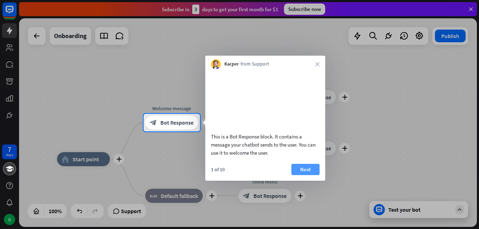
click at [305, 175] on button "Next" at bounding box center [305, 169] width 28 height 11
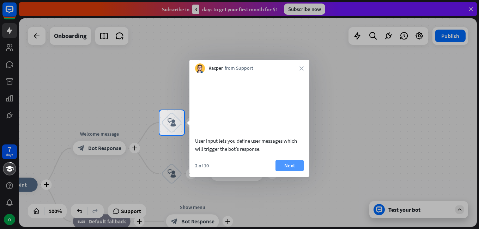
click at [287, 172] on button "Next" at bounding box center [290, 165] width 28 height 11
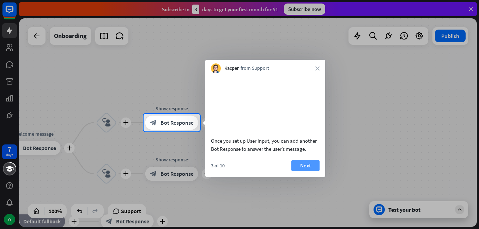
click at [309, 172] on button "Next" at bounding box center [305, 165] width 28 height 11
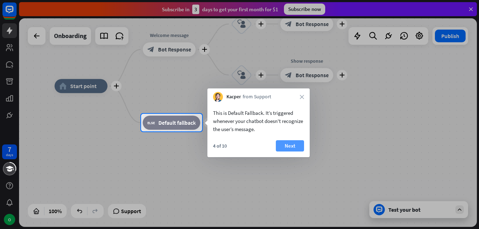
click at [289, 143] on button "Next" at bounding box center [290, 145] width 28 height 11
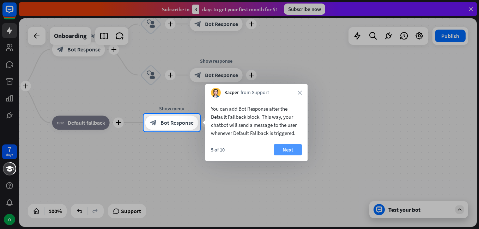
click at [283, 146] on button "Next" at bounding box center [288, 149] width 28 height 11
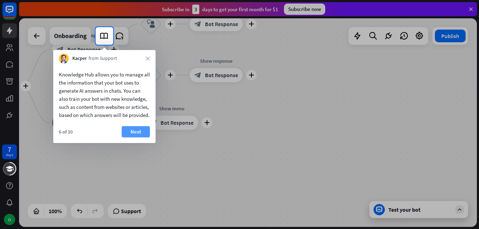
click at [131, 136] on button "Next" at bounding box center [136, 131] width 28 height 11
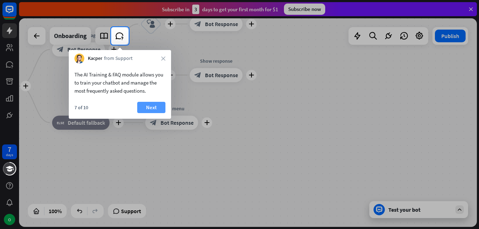
click at [154, 106] on button "Next" at bounding box center [151, 107] width 28 height 11
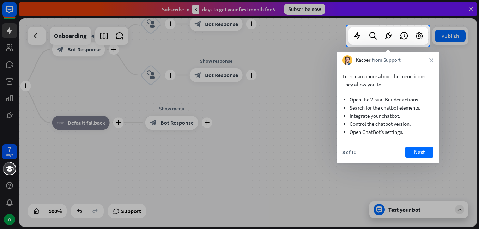
click at [413, 142] on div "Let’s learn more about the menu icons. They allow you to: Open the Visual Build…" at bounding box center [388, 104] width 102 height 78
click at [418, 153] on button "Next" at bounding box center [419, 152] width 28 height 11
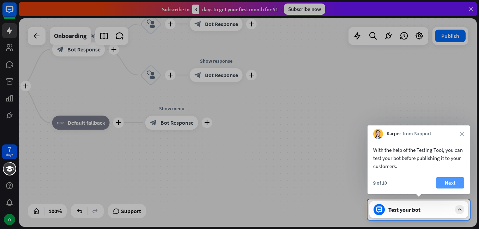
click at [444, 186] on button "Next" at bounding box center [450, 183] width 28 height 11
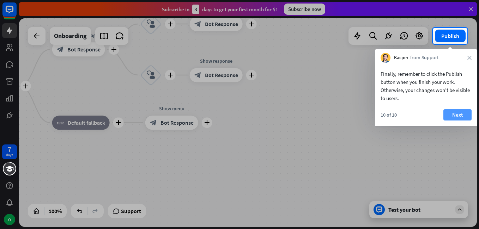
click at [458, 114] on button "Next" at bounding box center [458, 114] width 28 height 11
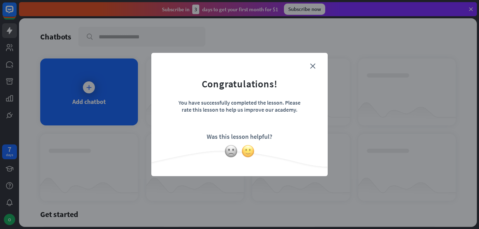
click at [244, 150] on img at bounding box center [247, 151] width 13 height 13
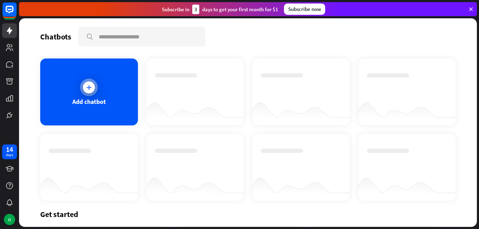
click at [89, 80] on div at bounding box center [89, 88] width 18 height 18
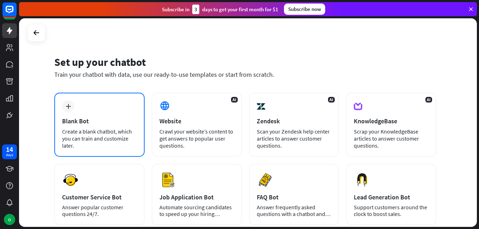
click at [108, 116] on div "plus Blank Bot Create a blank chatbot, which you can train and customize later." at bounding box center [99, 125] width 90 height 64
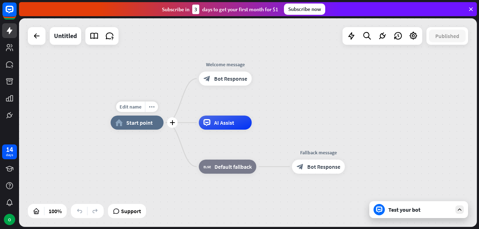
click at [146, 126] on div "home_2 Start point" at bounding box center [137, 123] width 53 height 14
click at [142, 108] on div "Edit name" at bounding box center [130, 107] width 29 height 11
type input "*****"
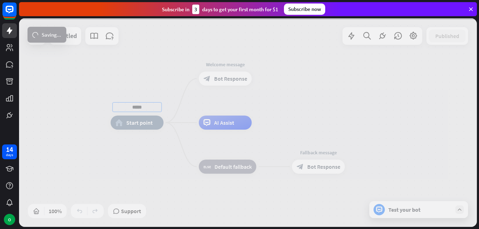
click at [215, 77] on div "***** home_2 Start point Edit name more_horiz Welcome message block_bot_respons…" at bounding box center [248, 122] width 458 height 209
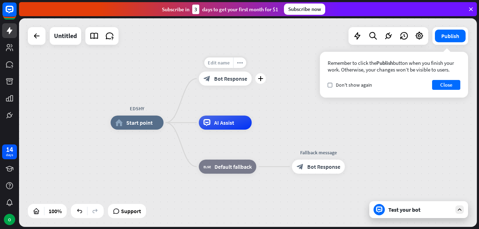
click at [216, 60] on span "Edit name" at bounding box center [219, 63] width 22 height 6
click at [441, 81] on button "Close" at bounding box center [446, 85] width 28 height 10
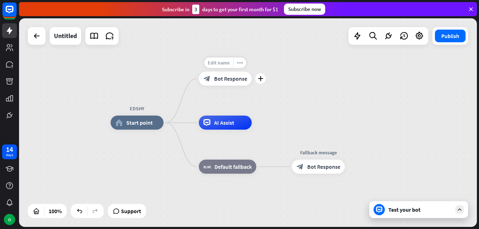
click at [219, 64] on span "Edit name" at bounding box center [219, 63] width 22 height 6
type input "*"
type input "**********"
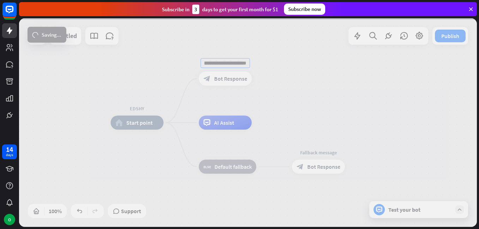
scroll to position [0, 0]
click at [222, 127] on div "**********" at bounding box center [248, 122] width 458 height 209
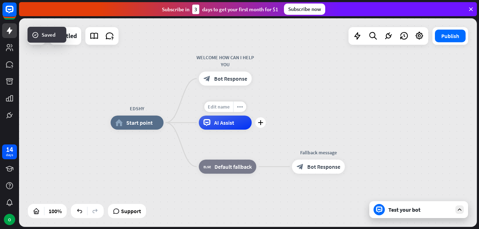
click at [224, 106] on span "Edit name" at bounding box center [219, 107] width 22 height 6
click at [280, 114] on div "EDSHY home_2 Start point WELCOME HOW CAN I HELP YOU block_bot_response Bot Resp…" at bounding box center [248, 122] width 458 height 209
click at [374, 37] on icon at bounding box center [373, 35] width 10 height 9
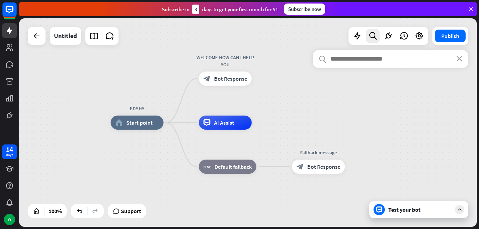
click at [373, 59] on input "text" at bounding box center [390, 59] width 155 height 18
type input "*****"
click at [417, 213] on div "loader close *****" at bounding box center [390, 134] width 155 height 168
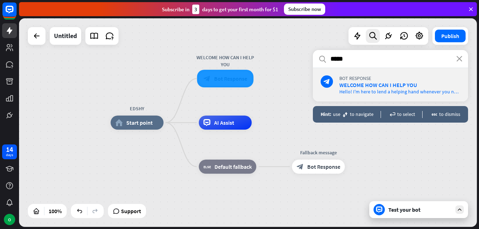
click at [372, 137] on div "search close ***** block_bot_response Bot Response WELCOME HOW CAN I HELP YOU H…" at bounding box center [390, 134] width 155 height 168
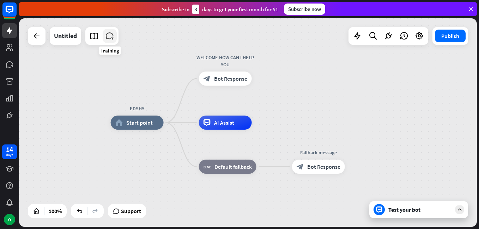
click at [106, 37] on icon at bounding box center [109, 35] width 9 height 9
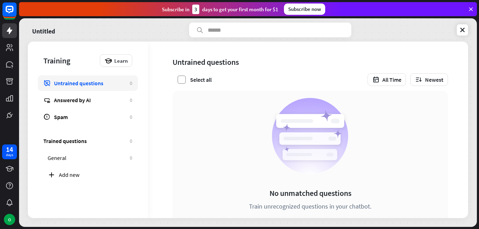
click at [183, 82] on label at bounding box center [182, 80] width 8 height 8
click at [91, 142] on div "Trained questions" at bounding box center [84, 141] width 83 height 7
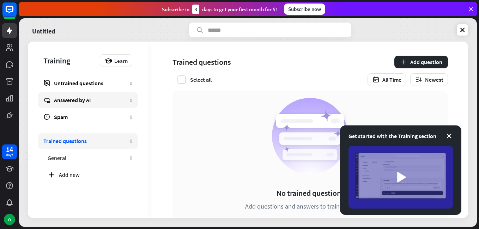
click at [100, 100] on div "Answered by AI" at bounding box center [90, 100] width 72 height 7
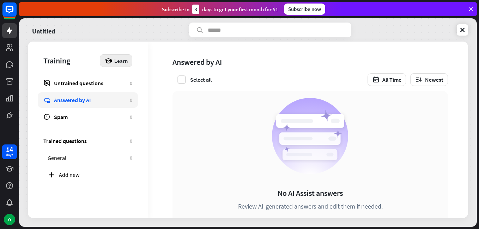
click at [111, 59] on icon at bounding box center [108, 61] width 8 height 8
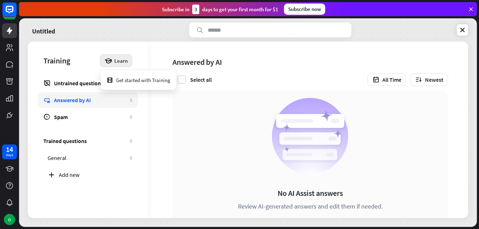
click at [111, 59] on icon at bounding box center [108, 61] width 8 height 8
click at [395, 82] on button "All Time" at bounding box center [387, 79] width 38 height 13
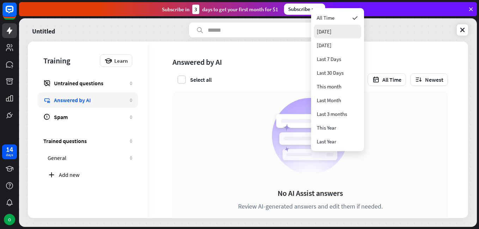
click at [337, 28] on div "Today" at bounding box center [337, 32] width 47 height 14
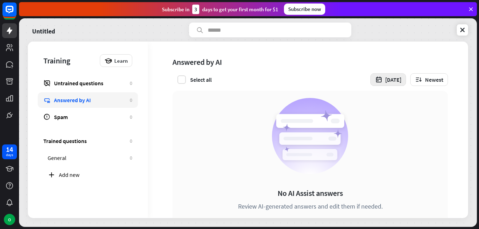
click at [385, 83] on button "Today" at bounding box center [389, 79] width 36 height 13
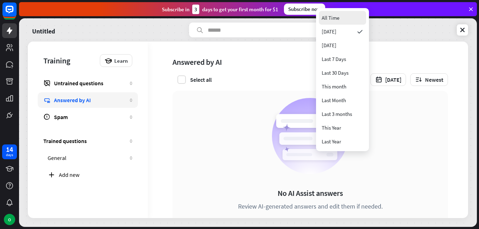
click at [362, 21] on div "All Time" at bounding box center [342, 18] width 47 height 14
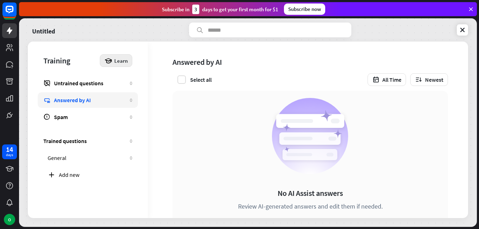
click at [111, 64] on icon at bounding box center [108, 61] width 8 height 8
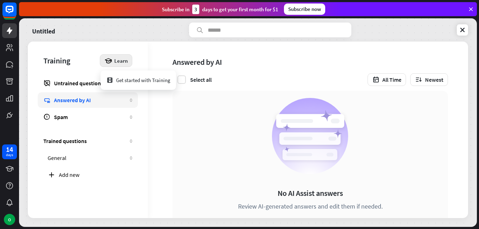
click at [102, 82] on div "Get started with Training" at bounding box center [139, 80] width 76 height 19
click at [127, 82] on div "Get started with Training" at bounding box center [138, 80] width 64 height 14
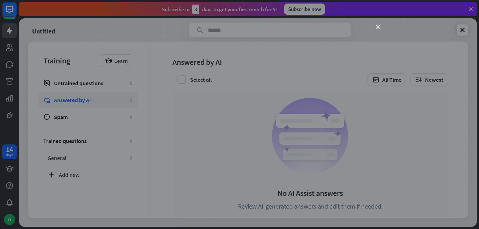
click at [376, 28] on icon "close" at bounding box center [378, 27] width 5 height 5
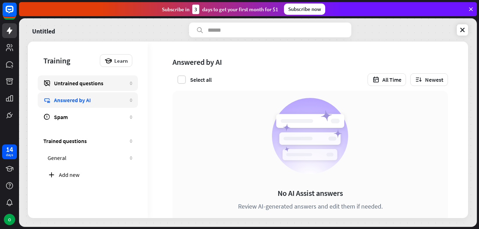
click at [96, 86] on div "Untrained questions" at bounding box center [90, 83] width 72 height 7
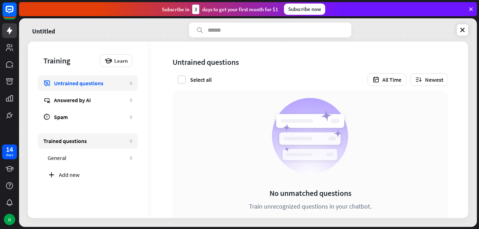
click at [106, 137] on link "Trained questions 0" at bounding box center [88, 141] width 100 height 16
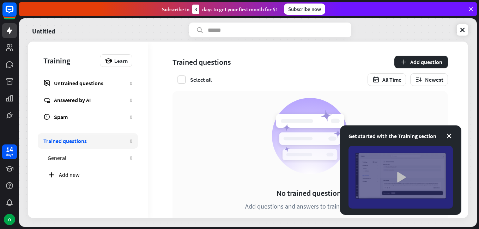
click at [402, 181] on img at bounding box center [401, 177] width 104 height 63
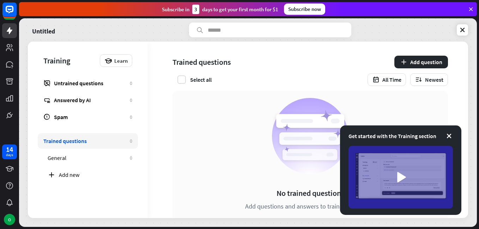
click at [374, 24] on div "close" at bounding box center [239, 114] width 479 height 229
click at [425, 60] on button "Add question" at bounding box center [422, 62] width 54 height 13
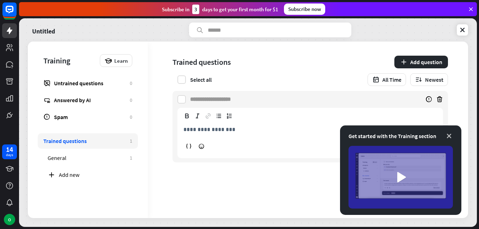
click at [448, 134] on icon at bounding box center [449, 136] width 7 height 7
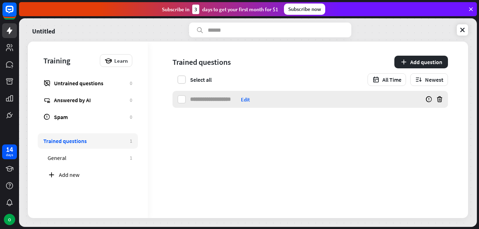
click at [198, 98] on input at bounding box center [214, 99] width 48 height 17
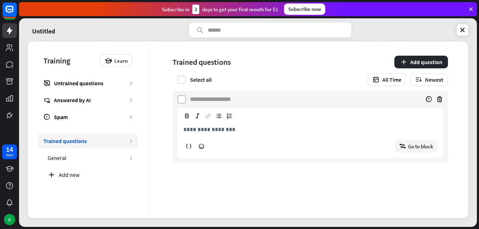
click at [180, 97] on label at bounding box center [182, 99] width 8 height 8
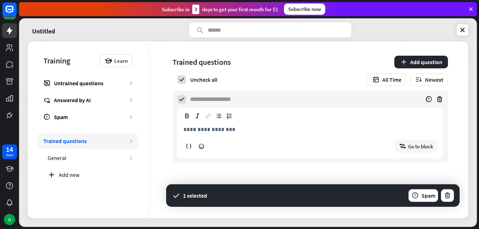
click at [235, 101] on input at bounding box center [214, 99] width 48 height 17
type input "**********"
click at [423, 162] on div "**********" at bounding box center [311, 135] width 276 height 55
click at [201, 133] on p "**********" at bounding box center [311, 129] width 254 height 9
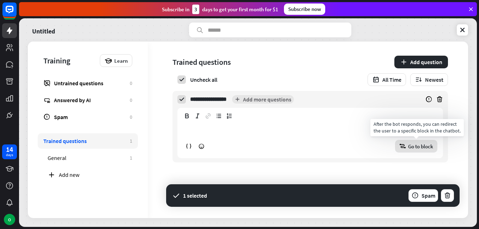
click at [414, 148] on span "Go to block" at bounding box center [420, 146] width 25 height 7
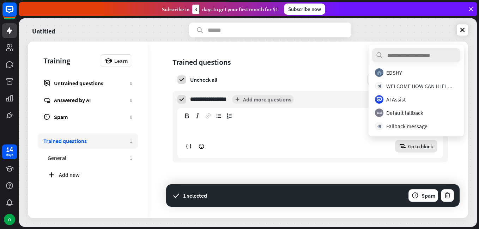
click at [333, 163] on span "**********" at bounding box center [305, 145] width 315 height 108
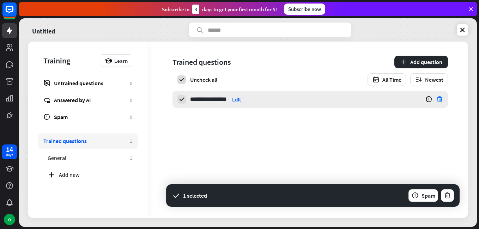
click at [442, 99] on icon at bounding box center [439, 99] width 7 height 7
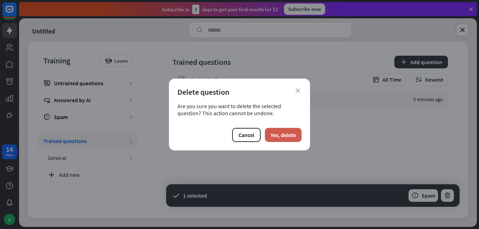
click at [292, 129] on button "Yes, delete" at bounding box center [283, 135] width 37 height 14
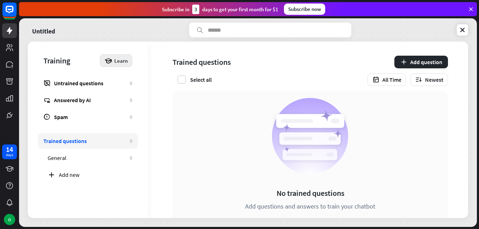
click at [108, 63] on icon at bounding box center [108, 61] width 8 height 8
click at [125, 83] on div "Get started with Training" at bounding box center [138, 80] width 64 height 14
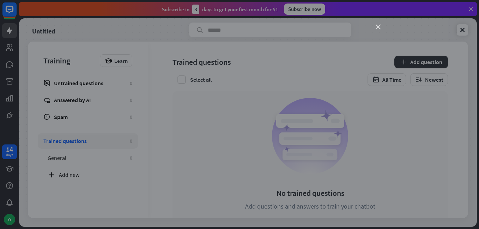
click at [380, 25] on icon "close" at bounding box center [378, 27] width 5 height 5
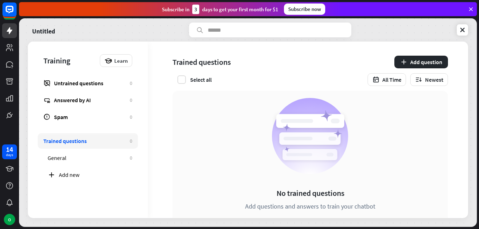
click at [222, 26] on input "text" at bounding box center [270, 30] width 162 height 15
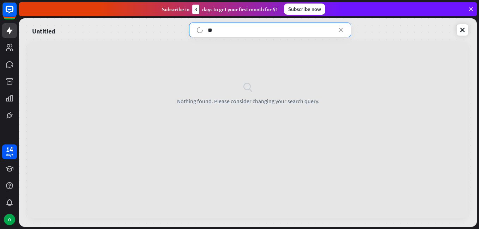
type input "*"
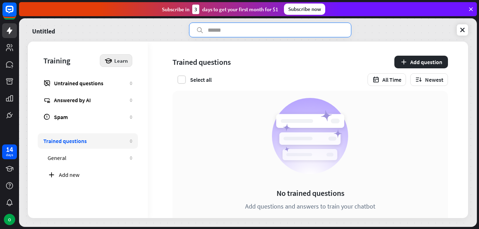
click at [119, 62] on span "Learn" at bounding box center [120, 61] width 13 height 7
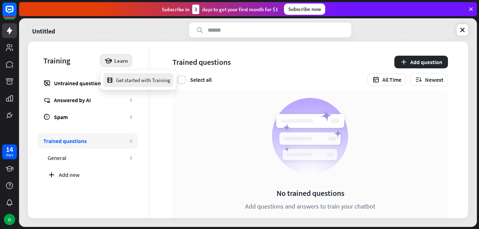
click at [129, 83] on div "Get started with Training" at bounding box center [138, 80] width 64 height 14
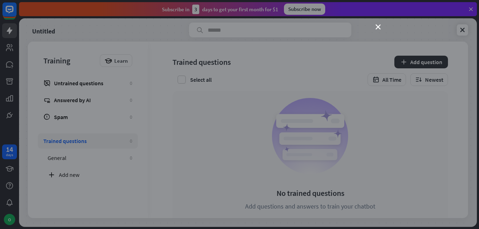
click at [377, 24] on div "close" at bounding box center [239, 114] width 479 height 229
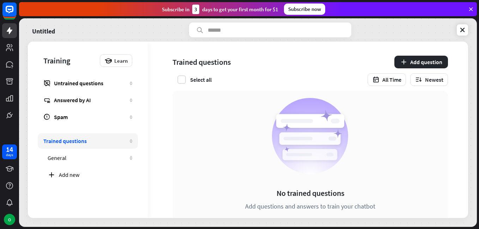
click at [200, 127] on div "No trained questions Add questions and answers to train your chatbot How it wor…" at bounding box center [311, 165] width 276 height 148
drag, startPoint x: 200, startPoint y: 127, endPoint x: 176, endPoint y: 77, distance: 55.6
click at [176, 78] on div "Trained questions Add question Select all All Time Newest No trained questions …" at bounding box center [308, 130] width 320 height 177
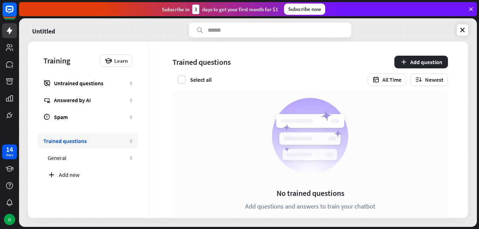
drag, startPoint x: 176, startPoint y: 77, endPoint x: 139, endPoint y: 55, distance: 43.3
click at [139, 55] on div "Training Learn Untrained questions 0 Answered by AI 0 Spam 0" at bounding box center [88, 83] width 120 height 83
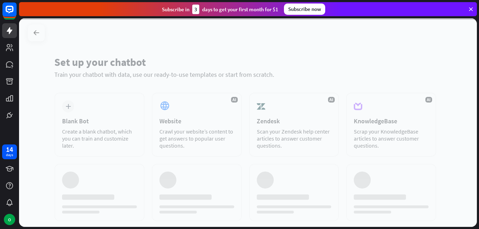
click at [182, 114] on div at bounding box center [248, 122] width 458 height 209
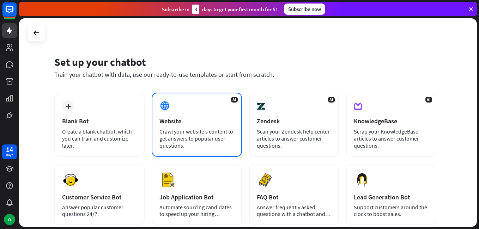
click at [201, 100] on div "AI Website Crawl your website’s content to get answers to popular user question…" at bounding box center [197, 125] width 90 height 64
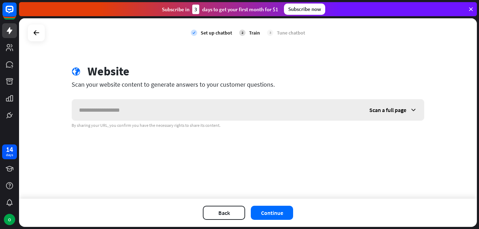
click at [172, 104] on input "text" at bounding box center [217, 110] width 290 height 21
type input "**********"
click at [278, 208] on button "Continue" at bounding box center [272, 213] width 42 height 14
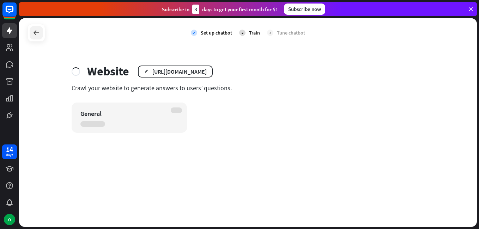
click at [38, 38] on div at bounding box center [36, 32] width 13 height 13
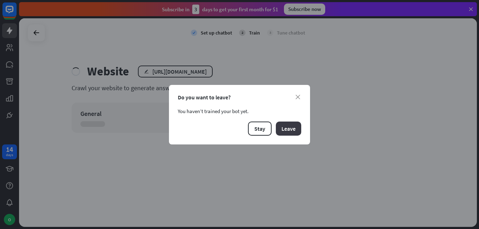
click at [283, 127] on button "Leave" at bounding box center [288, 129] width 25 height 14
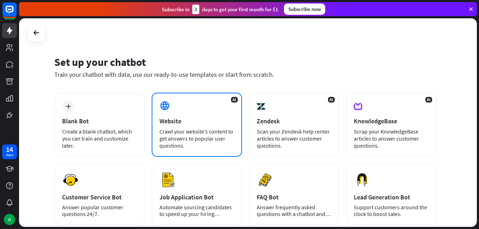
click at [207, 106] on div "AI Website Crawl your website’s content to get answers to popular user question…" at bounding box center [197, 125] width 90 height 64
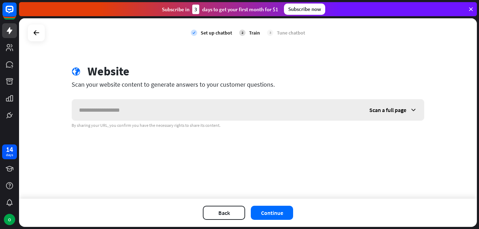
click at [404, 109] on span "Scan a full page" at bounding box center [387, 110] width 37 height 7
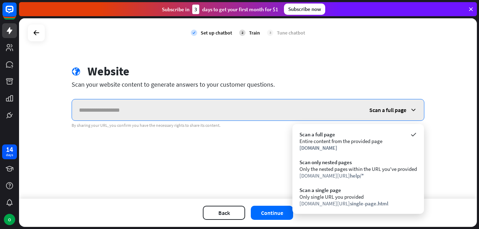
click at [253, 109] on input "text" at bounding box center [217, 110] width 290 height 21
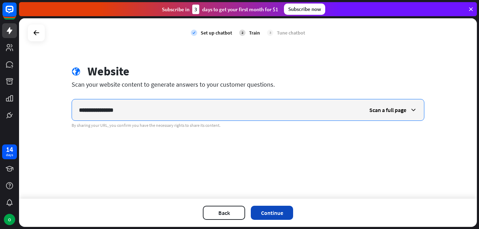
type input "**********"
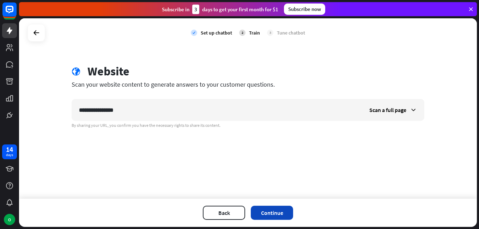
click at [275, 217] on button "Continue" at bounding box center [272, 213] width 42 height 14
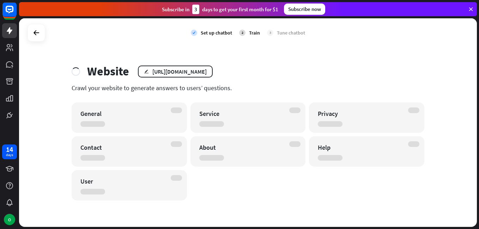
click at [134, 133] on div "General Service Privacy Contact About Help User" at bounding box center [248, 152] width 353 height 98
drag, startPoint x: 134, startPoint y: 133, endPoint x: 174, endPoint y: 172, distance: 55.7
click at [174, 172] on div "General Service Privacy Contact About Help User" at bounding box center [248, 152] width 353 height 98
drag, startPoint x: 174, startPoint y: 172, endPoint x: 194, endPoint y: 187, distance: 24.9
click at [194, 187] on div "General Service Privacy Contact About Help User" at bounding box center [248, 152] width 353 height 98
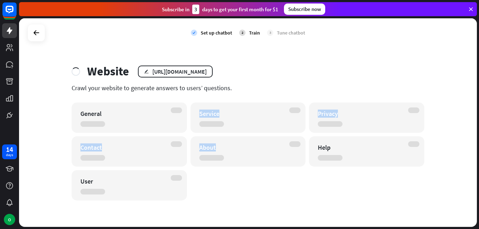
drag, startPoint x: 151, startPoint y: 108, endPoint x: 214, endPoint y: 184, distance: 98.5
click at [214, 184] on div "General Service Privacy Contact About Help User" at bounding box center [248, 152] width 353 height 98
click at [265, 184] on div "General Service Privacy Contact About Help User" at bounding box center [248, 152] width 353 height 98
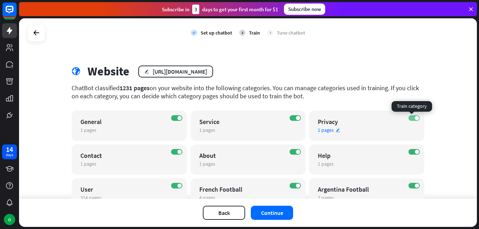
click at [415, 117] on span at bounding box center [417, 118] width 4 height 4
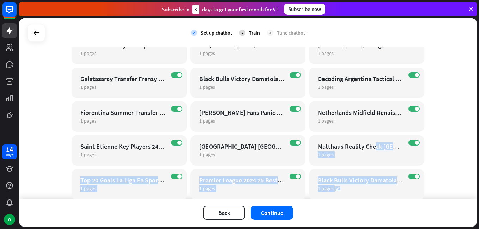
scroll to position [1200, 0]
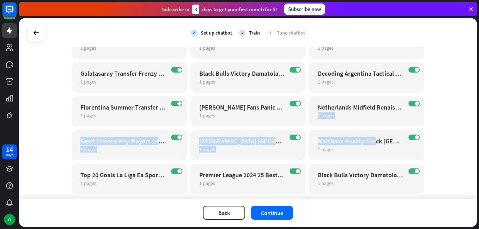
drag, startPoint x: 372, startPoint y: 143, endPoint x: 444, endPoint y: 102, distance: 83.6
click at [444, 102] on div "check Set up chatbot 2 Train 3 Tune chatbot globe Website edit [URL][DOMAIN_NAM…" at bounding box center [248, 108] width 458 height 181
click at [443, 104] on div "check Set up chatbot 2 Train 3 Tune chatbot globe Website edit [URL][DOMAIN_NAM…" at bounding box center [248, 108] width 458 height 181
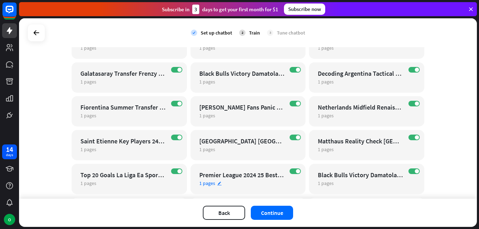
click at [276, 175] on div "Premier League 2024 25 Best Goals Showcase" at bounding box center [241, 175] width 85 height 8
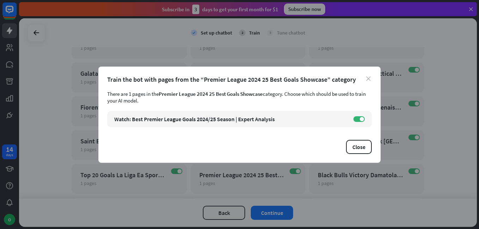
click at [367, 78] on icon "close" at bounding box center [368, 79] width 5 height 5
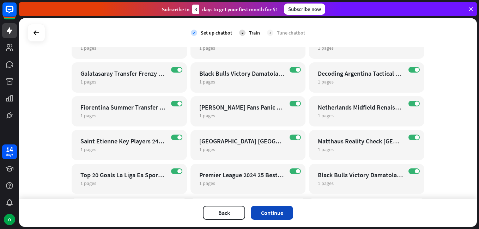
click at [276, 210] on button "Continue" at bounding box center [272, 213] width 42 height 14
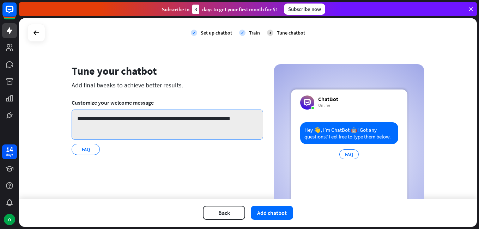
click at [122, 120] on textarea "**********" at bounding box center [168, 125] width 192 height 30
click at [203, 116] on textarea "**********" at bounding box center [168, 125] width 192 height 30
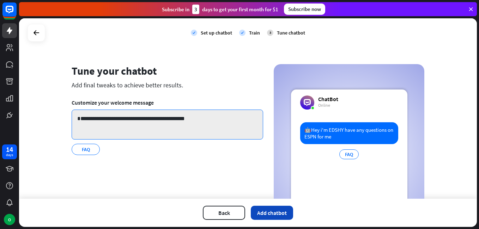
type textarea "**********"
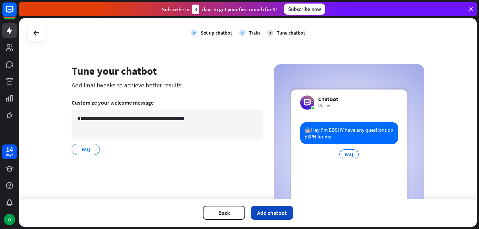
click at [259, 216] on button "Add chatbot" at bounding box center [272, 213] width 42 height 14
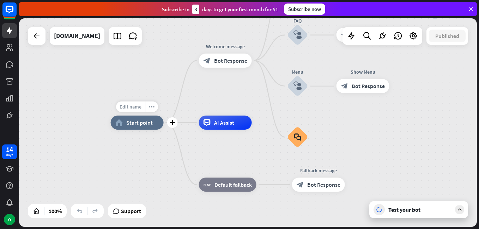
click at [137, 106] on span "Edit name" at bounding box center [131, 107] width 22 height 6
type input "*****"
click at [226, 43] on div "***** home_2 Start point Edit name more_horiz plus block_bot_response Bot Respo…" at bounding box center [248, 122] width 458 height 209
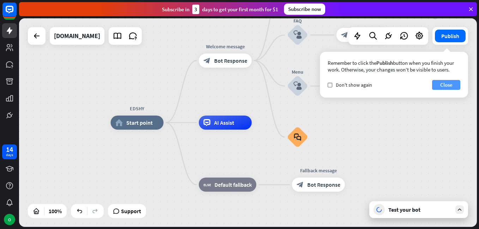
click at [444, 80] on button "Close" at bounding box center [446, 85] width 28 height 10
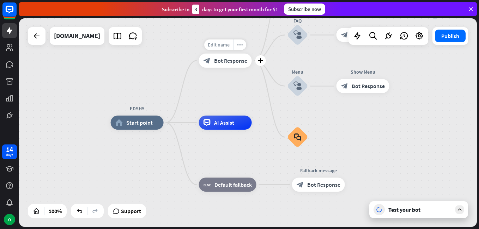
click at [224, 43] on span "Edit name" at bounding box center [219, 45] width 22 height 6
type input "*"
type input "**********"
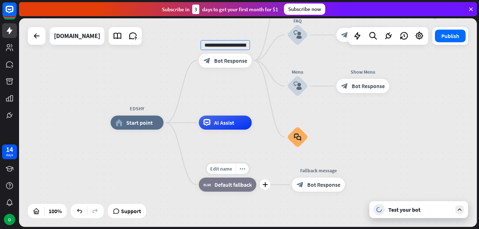
click at [244, 188] on div "**********" at bounding box center [248, 122] width 458 height 209
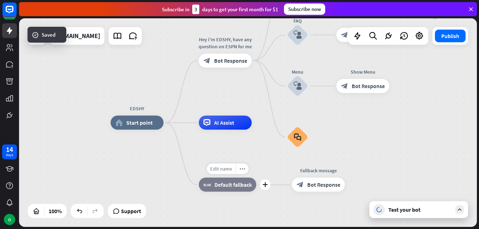
click at [224, 166] on span "Edit name" at bounding box center [221, 169] width 22 height 6
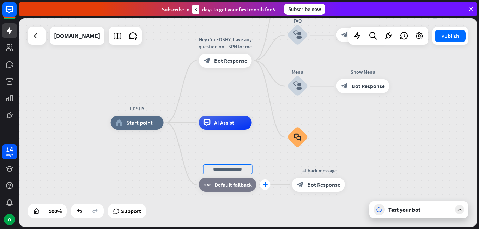
click at [263, 186] on icon "plus" at bounding box center [265, 184] width 5 height 5
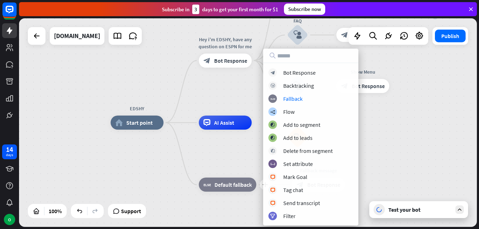
click at [378, 111] on div "EDSHY home_2 Start point Hey i'm EDSHY, have any question on ESPN for me block_…" at bounding box center [248, 122] width 458 height 209
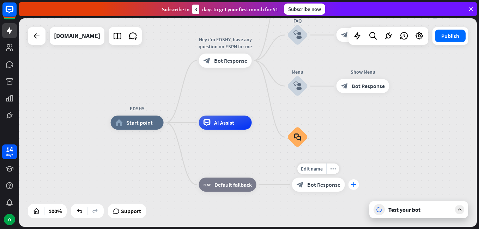
click at [351, 186] on icon "plus" at bounding box center [353, 184] width 5 height 5
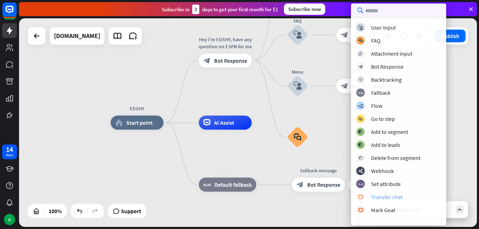
click at [374, 197] on div "Transfer chat" at bounding box center [386, 197] width 31 height 7
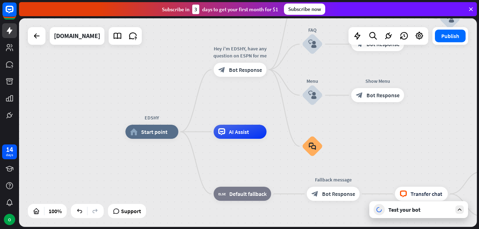
drag, startPoint x: 366, startPoint y: 136, endPoint x: 381, endPoint y: 145, distance: 17.8
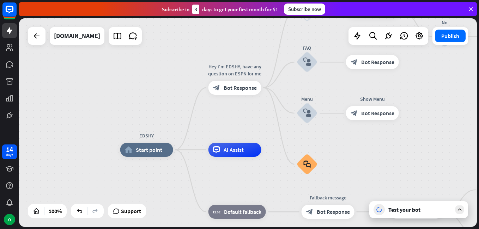
drag, startPoint x: 381, startPoint y: 145, endPoint x: 374, endPoint y: 188, distance: 43.7
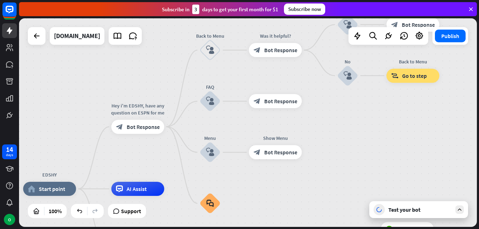
drag, startPoint x: 361, startPoint y: 206, endPoint x: 266, endPoint y: 220, distance: 95.9
click at [276, 46] on div "block_bot_response Bot Response" at bounding box center [275, 50] width 53 height 14
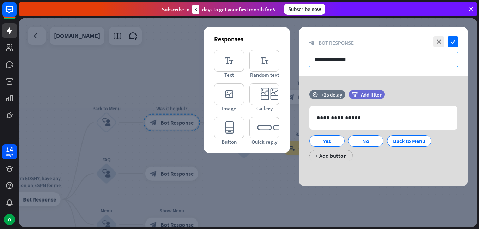
click at [355, 56] on input "**********" at bounding box center [384, 59] width 150 height 15
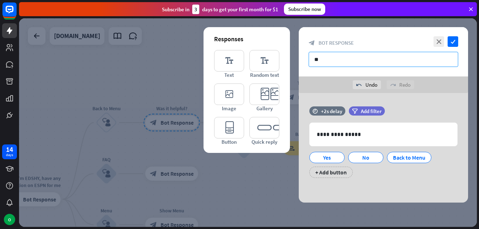
type input "*"
type input "**********"
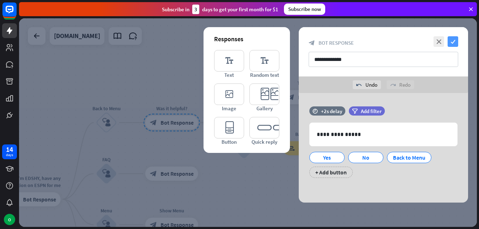
click at [451, 40] on icon "check" at bounding box center [453, 41] width 11 height 11
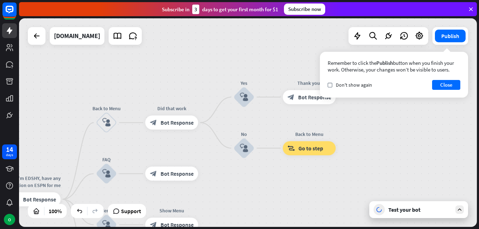
click at [383, 120] on div "EDSHY home_2 Start point Hey i'm EDSHY, have any question on ESPN for me block_…" at bounding box center [248, 122] width 458 height 209
click at [448, 89] on button "Close" at bounding box center [446, 85] width 28 height 10
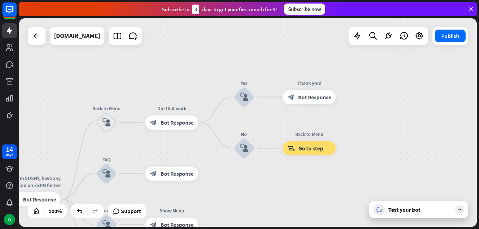
click at [399, 104] on div "EDSHY home_2 Start point Hey i'm EDSHY, have any question on ESPN for me block_…" at bounding box center [248, 122] width 458 height 209
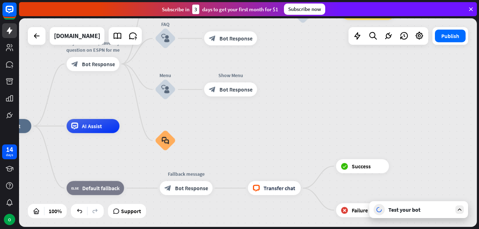
drag, startPoint x: 331, startPoint y: 188, endPoint x: 385, endPoint y: 49, distance: 149.0
click at [385, 49] on div "EDSHY home_2 Start point Hey i'm EDSHY, have any question on ESPN for me block_…" at bounding box center [248, 122] width 458 height 209
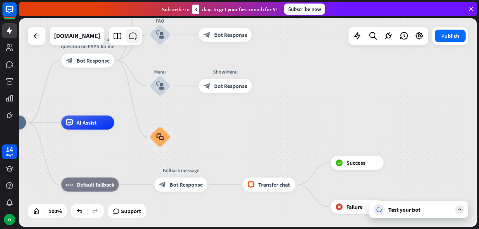
click at [134, 38] on icon at bounding box center [132, 35] width 9 height 9
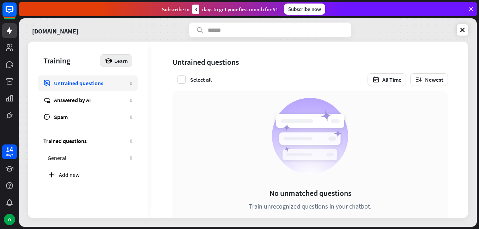
click at [115, 63] on span "Learn" at bounding box center [120, 61] width 13 height 7
click at [132, 81] on div "Get started with Training" at bounding box center [138, 80] width 64 height 14
click at [368, 6] on div "loader" at bounding box center [239, 114] width 479 height 229
click at [462, 30] on icon at bounding box center [462, 29] width 7 height 7
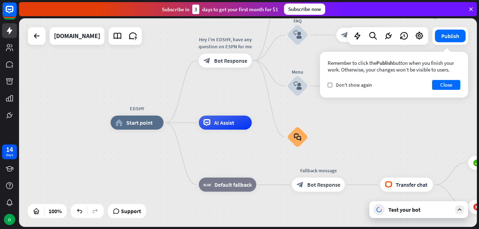
click at [453, 208] on div "Test your bot" at bounding box center [418, 210] width 99 height 17
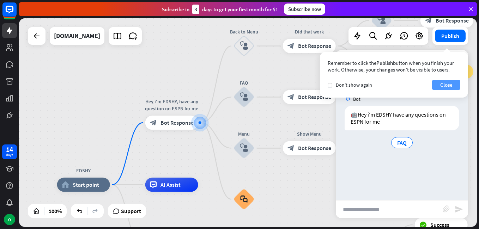
click at [448, 81] on button "Close" at bounding box center [446, 85] width 28 height 10
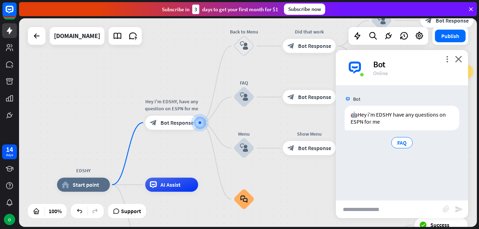
click at [396, 207] on input "text" at bounding box center [389, 210] width 107 height 18
type input "********"
click at [458, 213] on icon "send" at bounding box center [459, 209] width 8 height 8
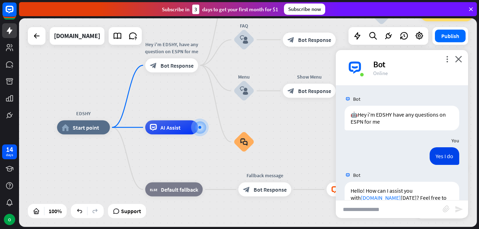
scroll to position [38, 0]
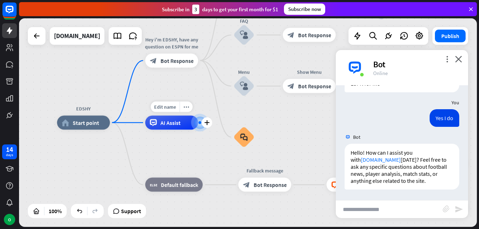
click at [172, 120] on span "AI Assist" at bounding box center [171, 122] width 20 height 7
click at [170, 107] on span "Edit name" at bounding box center [165, 107] width 22 height 6
type input "*"
type input "**********"
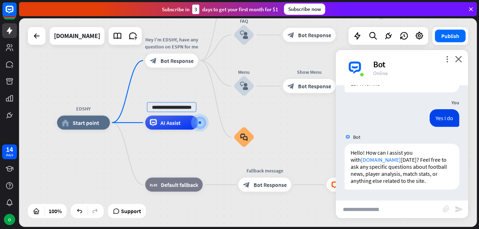
scroll to position [0, 0]
click at [461, 62] on div "**********" at bounding box center [248, 122] width 458 height 209
click at [457, 58] on icon "close" at bounding box center [458, 59] width 7 height 7
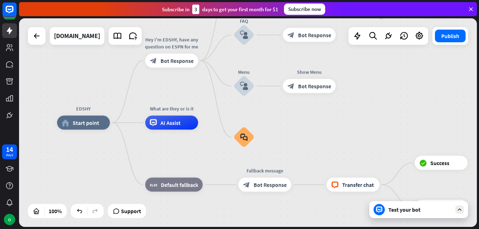
click at [451, 208] on div "Test your bot" at bounding box center [421, 209] width 64 height 7
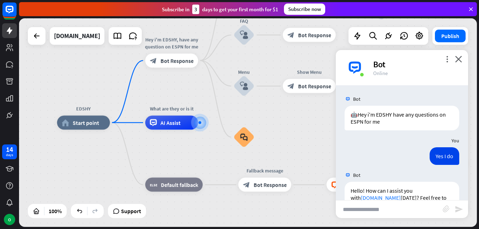
scroll to position [38, 0]
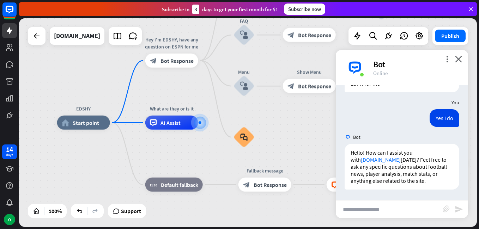
click at [384, 212] on input "text" at bounding box center [389, 210] width 107 height 18
type input "**********"
click at [458, 211] on icon "send" at bounding box center [459, 209] width 8 height 8
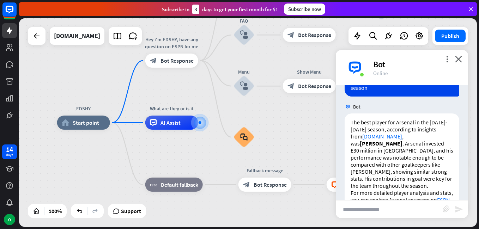
scroll to position [199, 0]
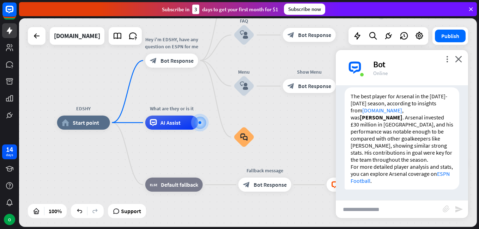
click at [400, 204] on input "text" at bounding box center [389, 210] width 107 height 18
click at [402, 203] on input "text" at bounding box center [389, 210] width 107 height 18
type input "**********"
click at [456, 211] on icon "send" at bounding box center [459, 209] width 8 height 8
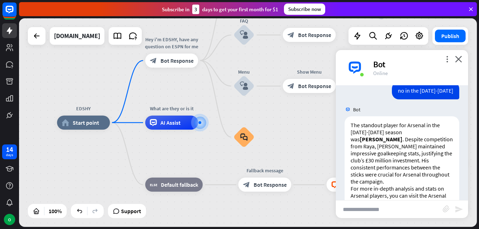
scroll to position [346, 0]
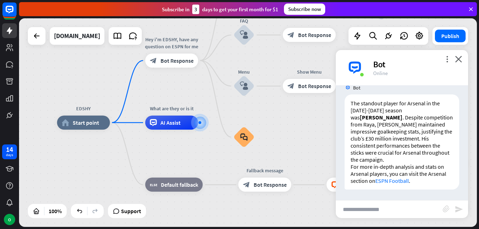
click at [382, 210] on input "text" at bounding box center [389, 210] width 107 height 18
type input "**********"
click at [456, 210] on icon "send" at bounding box center [459, 209] width 8 height 8
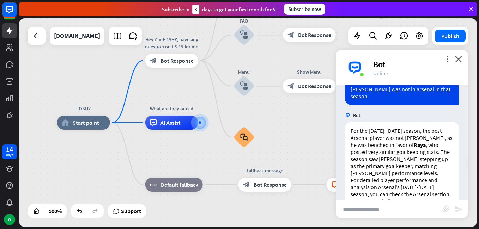
scroll to position [493, 0]
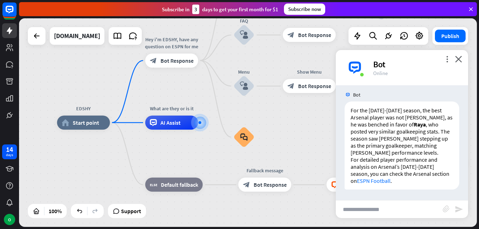
click at [387, 212] on input "text" at bounding box center [389, 210] width 107 height 18
click at [137, 38] on icon at bounding box center [132, 35] width 9 height 9
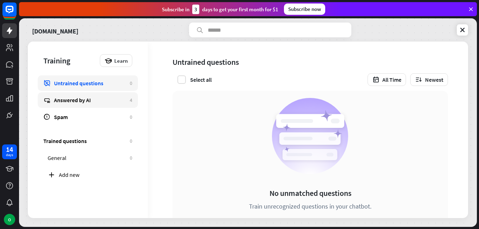
click at [96, 102] on div "Answered by AI" at bounding box center [90, 100] width 72 height 7
